Goal: Browse casually

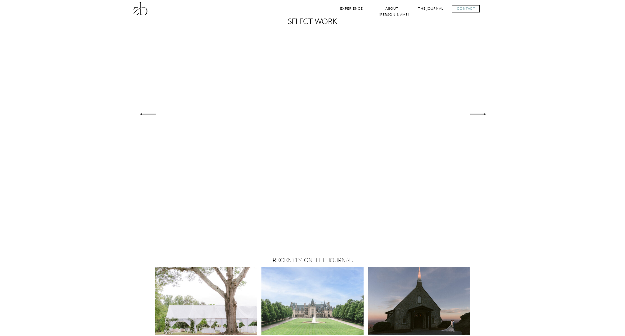
scroll to position [399, 0]
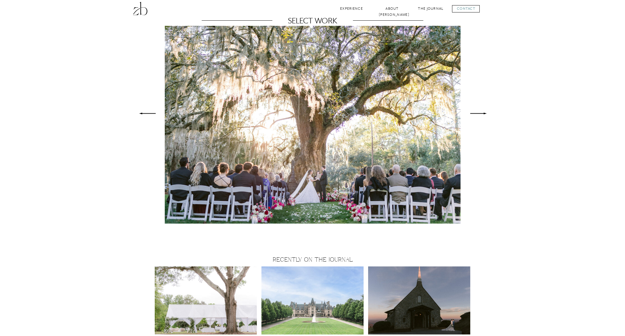
click at [146, 115] on icon at bounding box center [147, 114] width 23 height 22
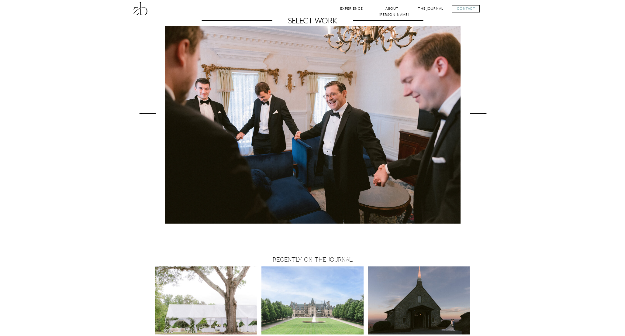
click at [146, 114] on icon at bounding box center [147, 114] width 23 height 22
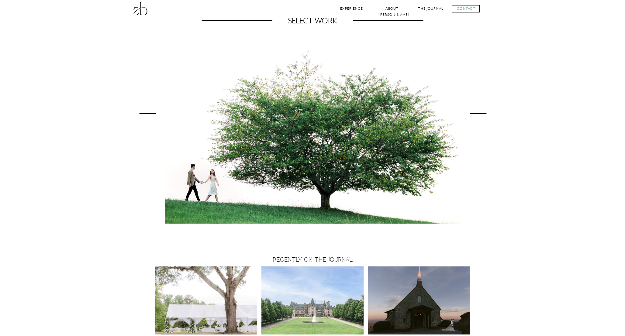
click at [474, 113] on icon at bounding box center [478, 114] width 23 height 22
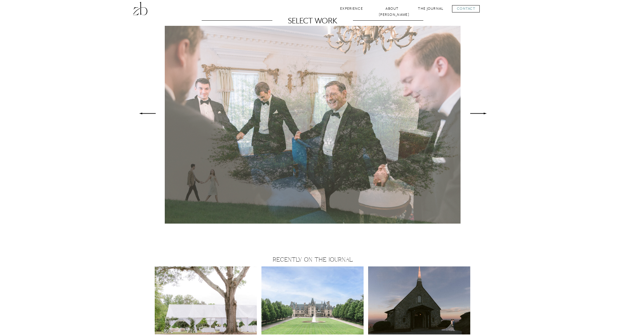
click at [474, 113] on icon at bounding box center [478, 114] width 23 height 22
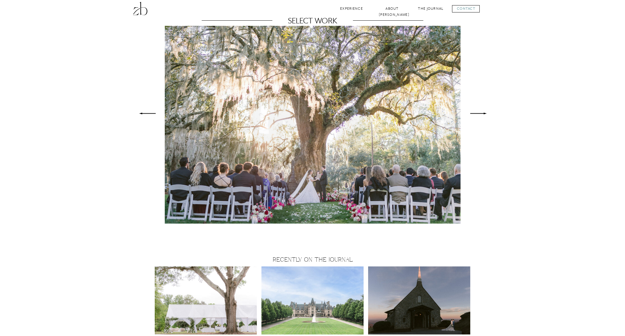
click at [474, 113] on icon at bounding box center [478, 114] width 23 height 22
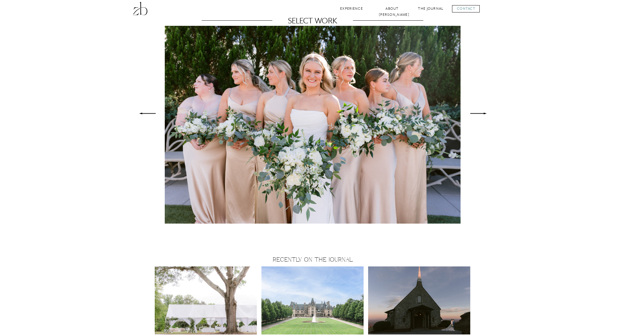
click at [474, 113] on icon at bounding box center [478, 114] width 23 height 22
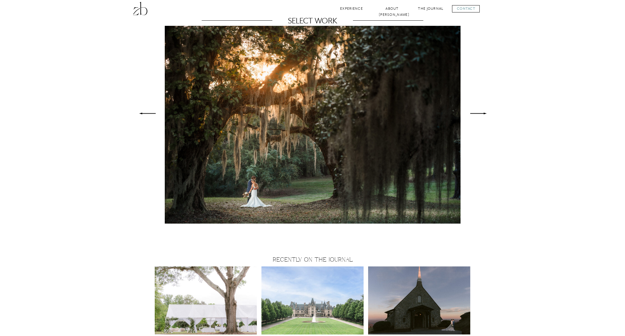
click at [474, 113] on icon at bounding box center [478, 114] width 23 height 22
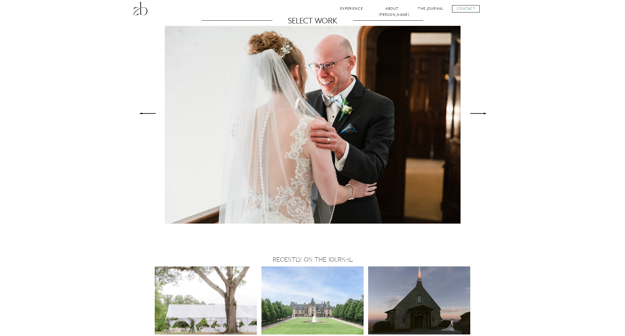
click at [474, 113] on icon at bounding box center [478, 114] width 23 height 22
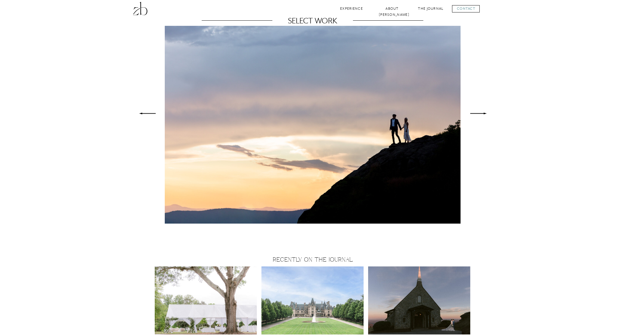
click at [474, 113] on icon at bounding box center [478, 114] width 23 height 22
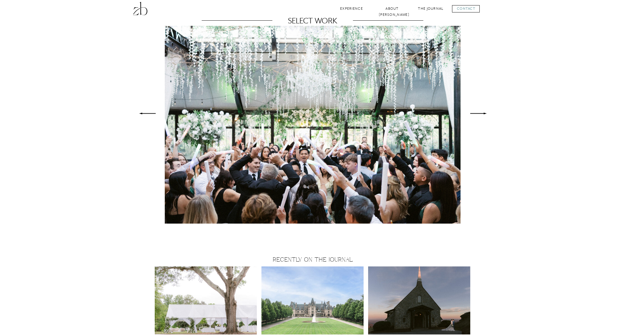
click at [474, 113] on icon at bounding box center [478, 114] width 23 height 22
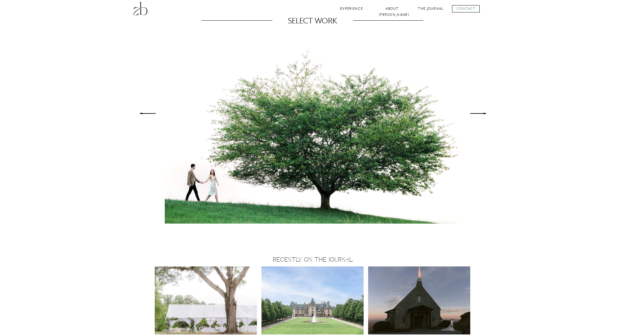
click at [474, 113] on icon at bounding box center [478, 114] width 23 height 22
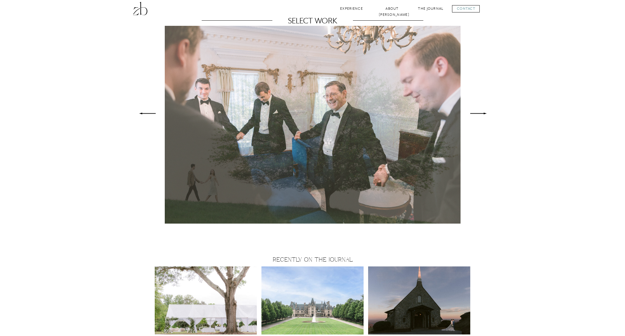
click at [474, 113] on icon at bounding box center [478, 114] width 23 height 22
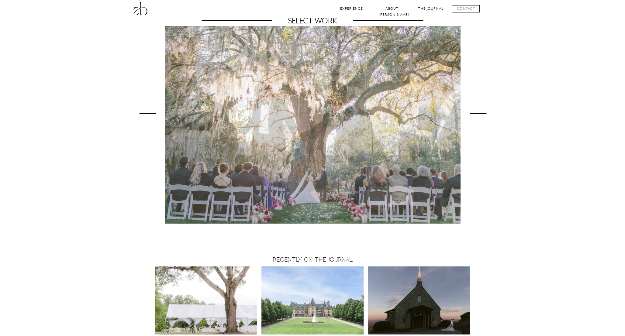
click at [474, 113] on icon at bounding box center [478, 114] width 23 height 22
